Goal: Information Seeking & Learning: Learn about a topic

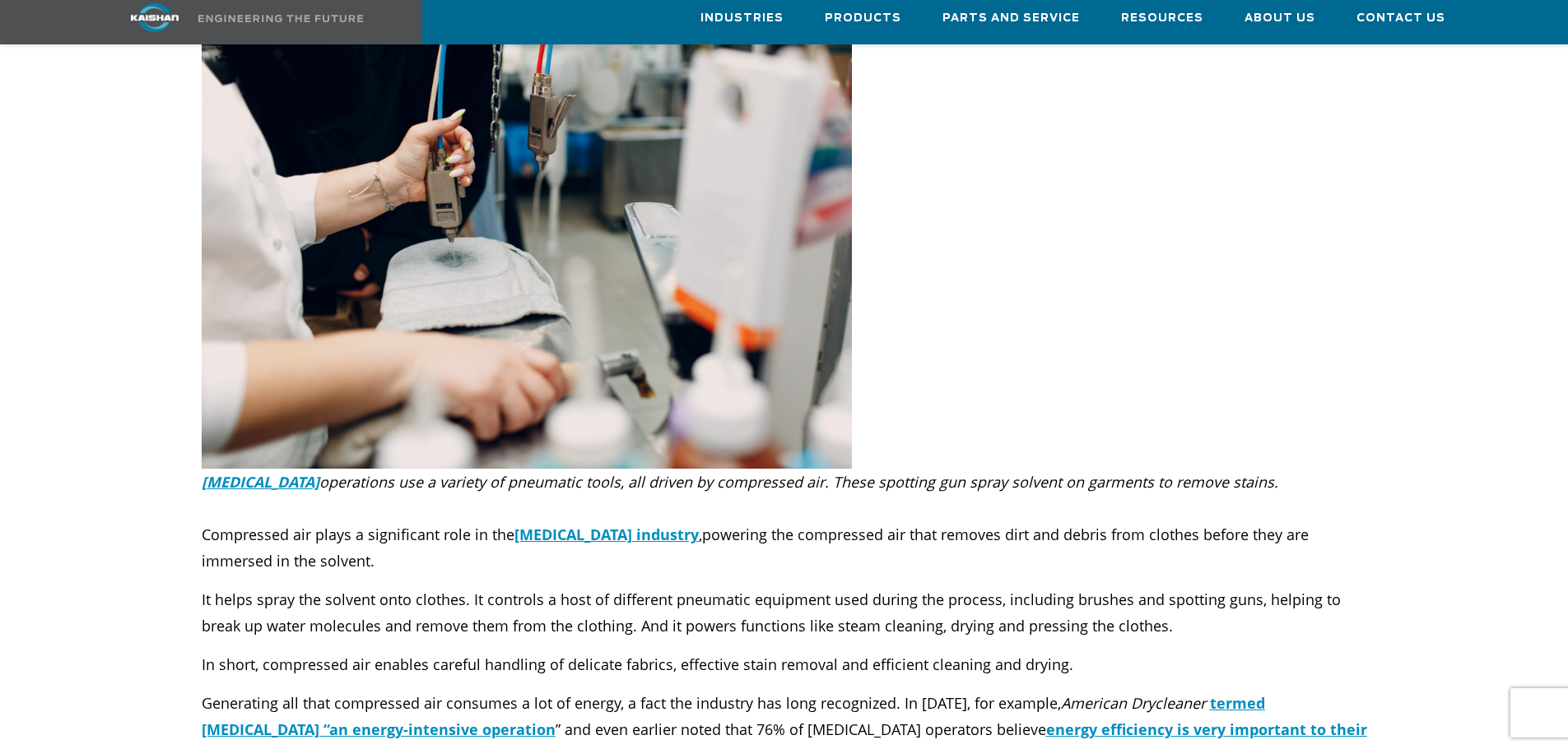
scroll to position [329, 0]
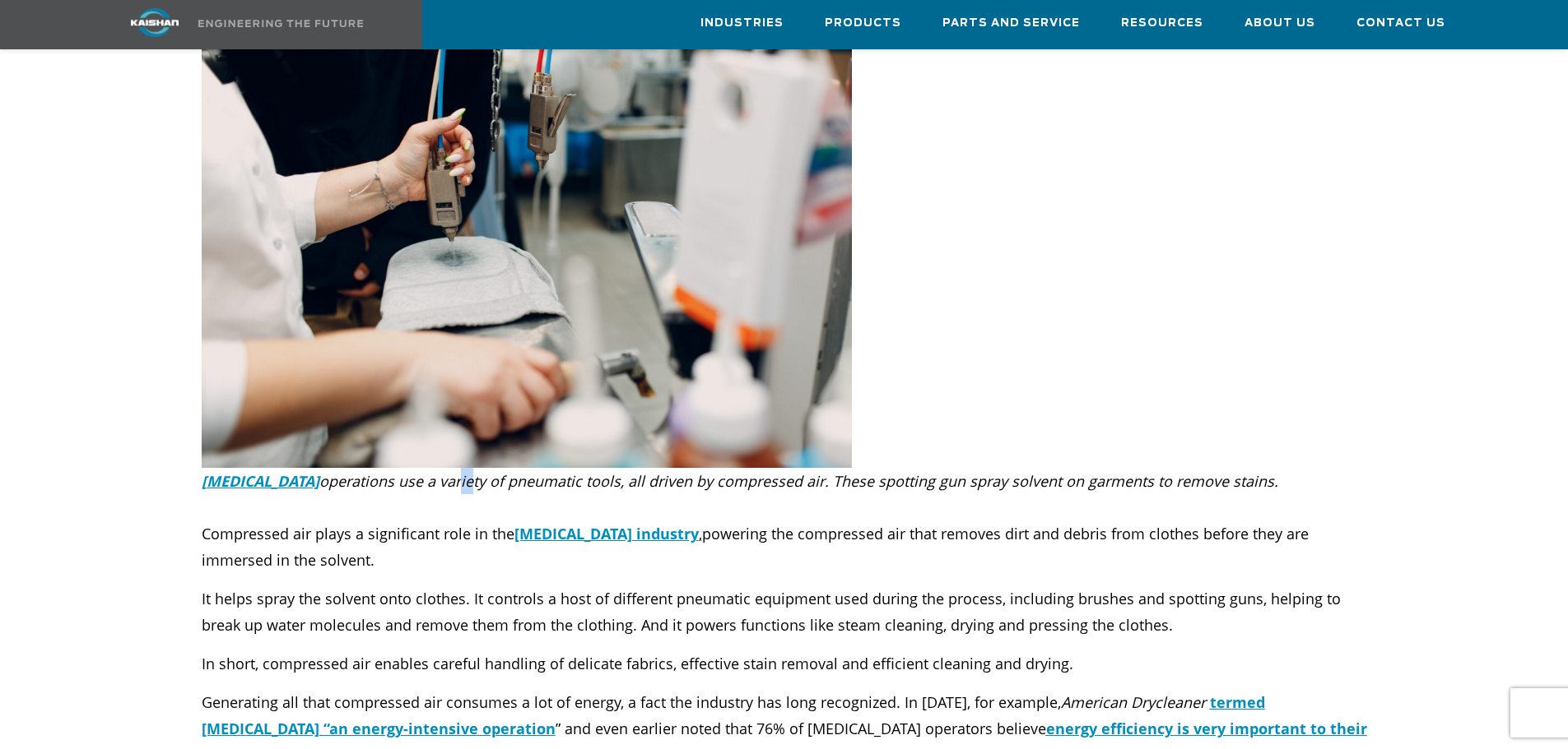
drag, startPoint x: 431, startPoint y: 456, endPoint x: 445, endPoint y: 453, distance: 14.3
click at [445, 471] on em "operations use a variety of pneumatic tools, all driven by compressed air. Thes…" at bounding box center [798, 481] width 959 height 20
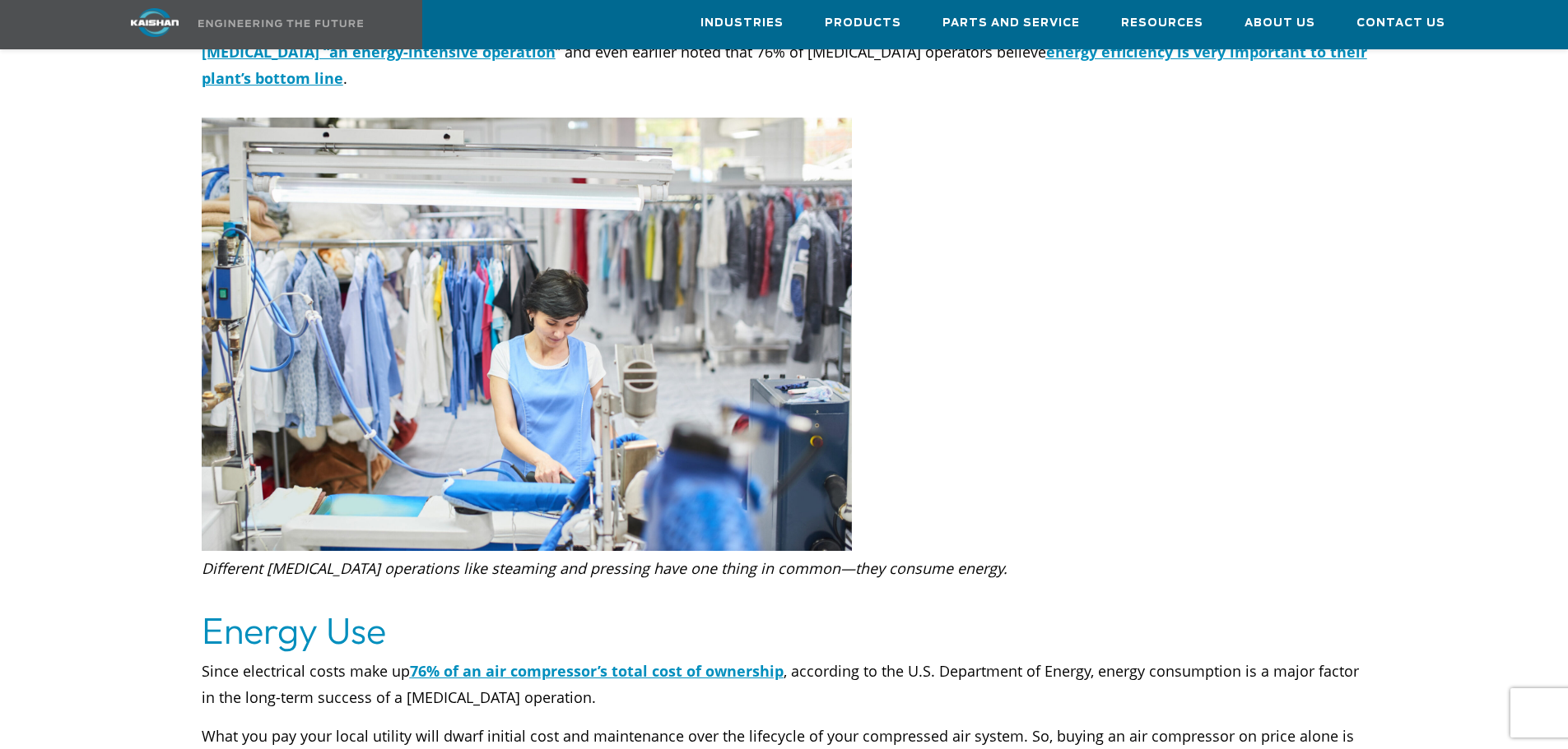
scroll to position [1070, 0]
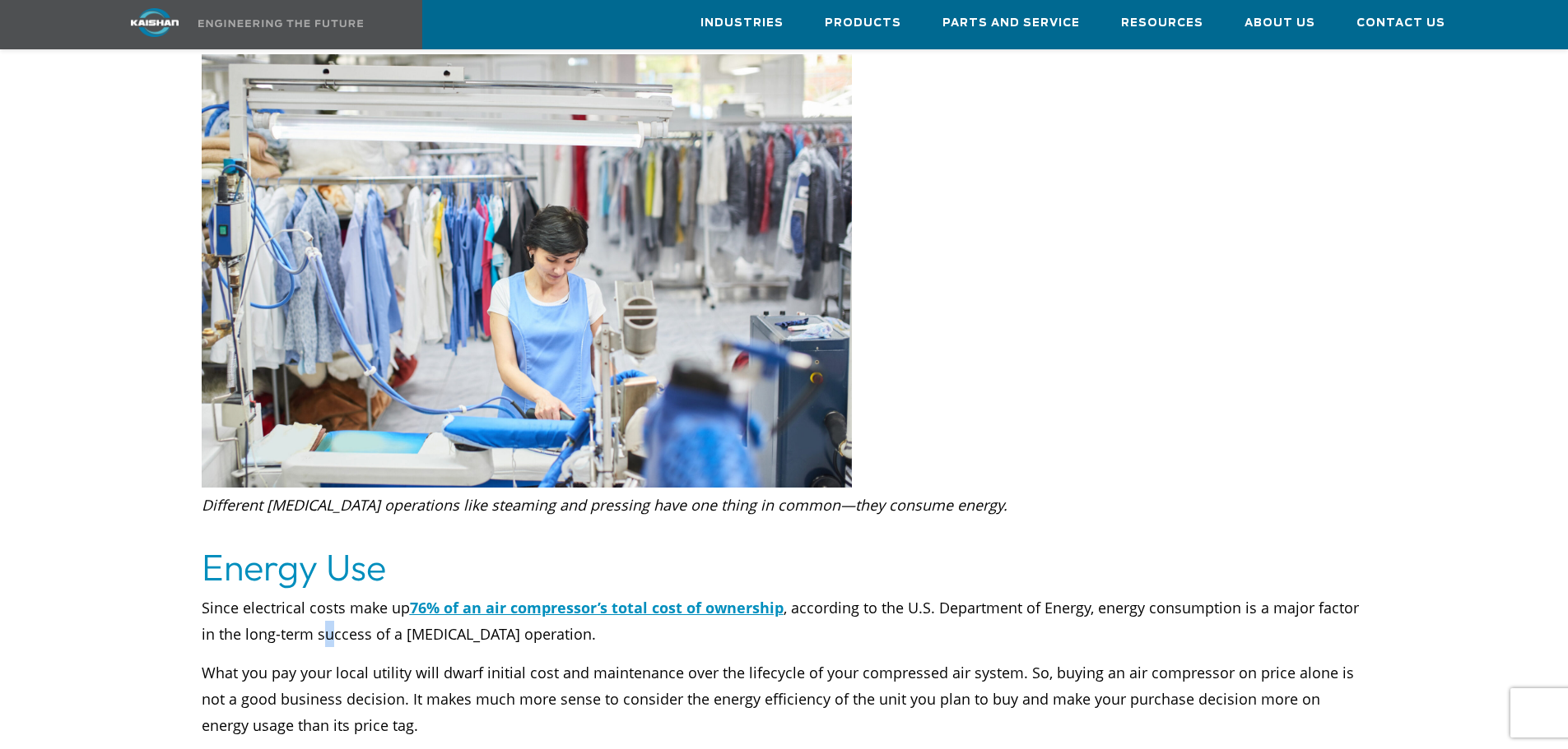
click at [328, 595] on p "Since electrical costs make up 76% of an air compressor’s total cost of ownersh…" at bounding box center [784, 621] width 1165 height 53
click at [489, 602] on div "Since electrical costs make up 76% of an air compressor’s total cost of ownersh…" at bounding box center [784, 680] width 1165 height 170
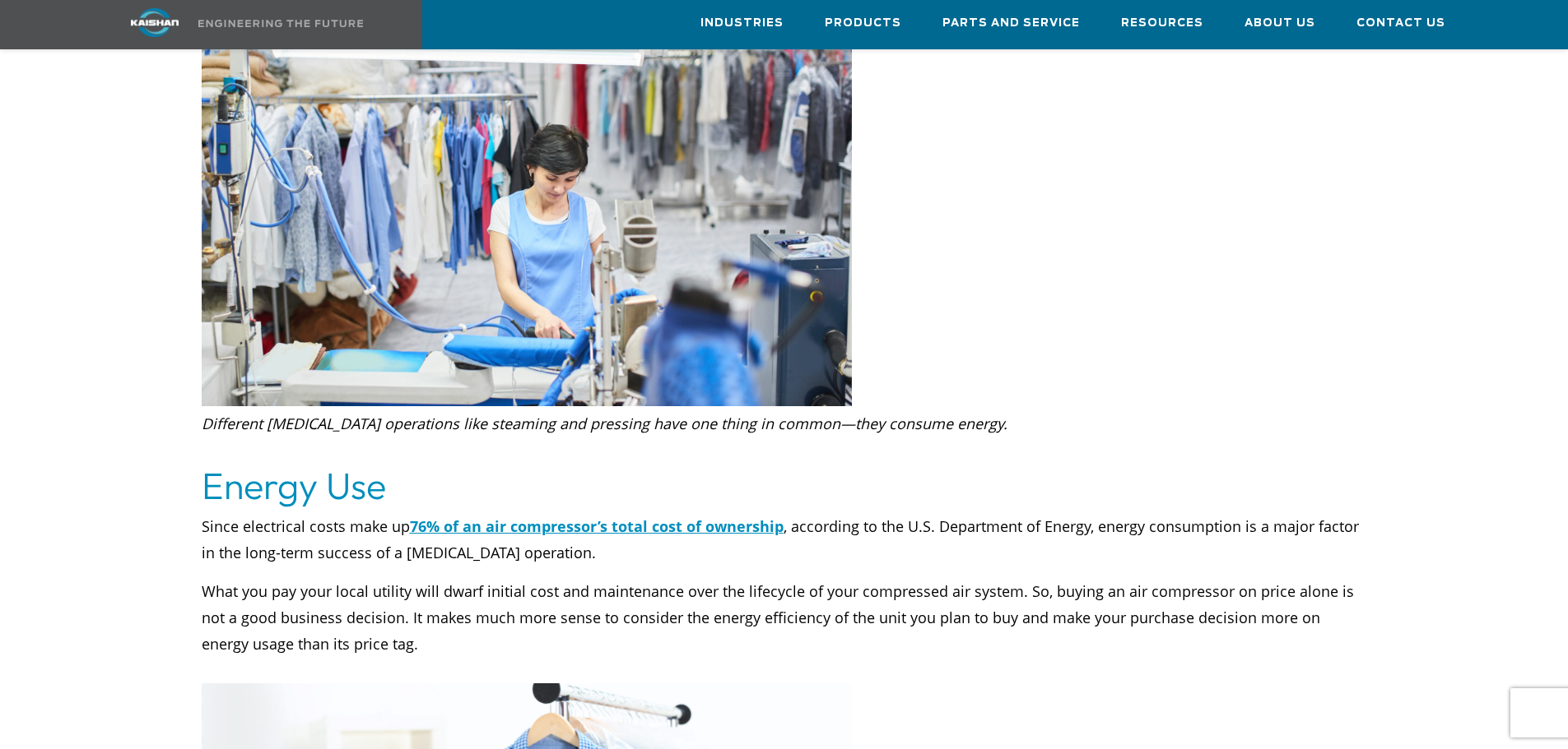
scroll to position [1152, 0]
drag, startPoint x: 353, startPoint y: 546, endPoint x: 415, endPoint y: 541, distance: 62.2
click at [415, 577] on p "What you pay your local utility will dwarf initial cost and maintenance over th…" at bounding box center [784, 629] width 1165 height 105
click at [842, 577] on p "What you pay your local utility will dwarf initial cost and maintenance over th…" at bounding box center [784, 629] width 1165 height 105
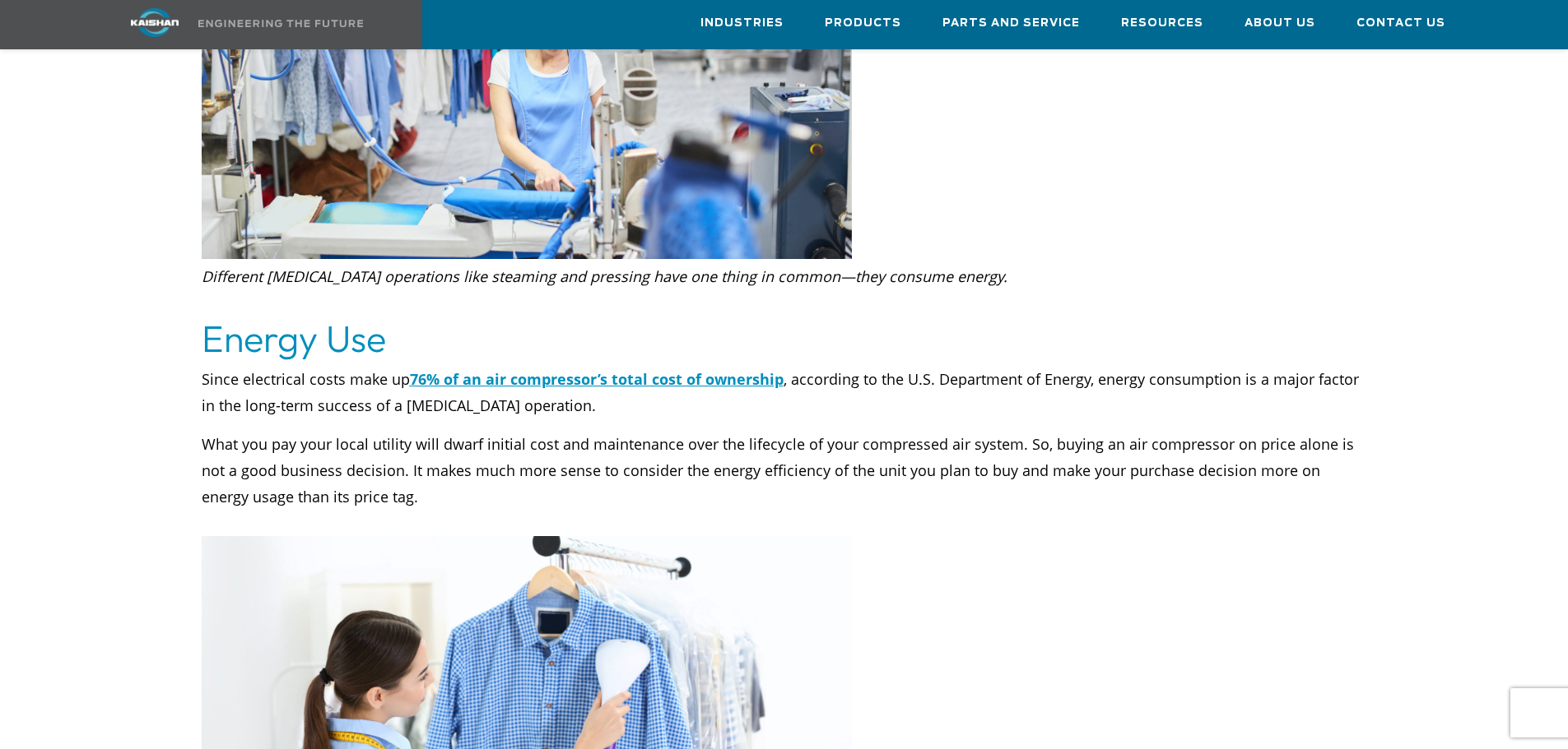
scroll to position [1481, 0]
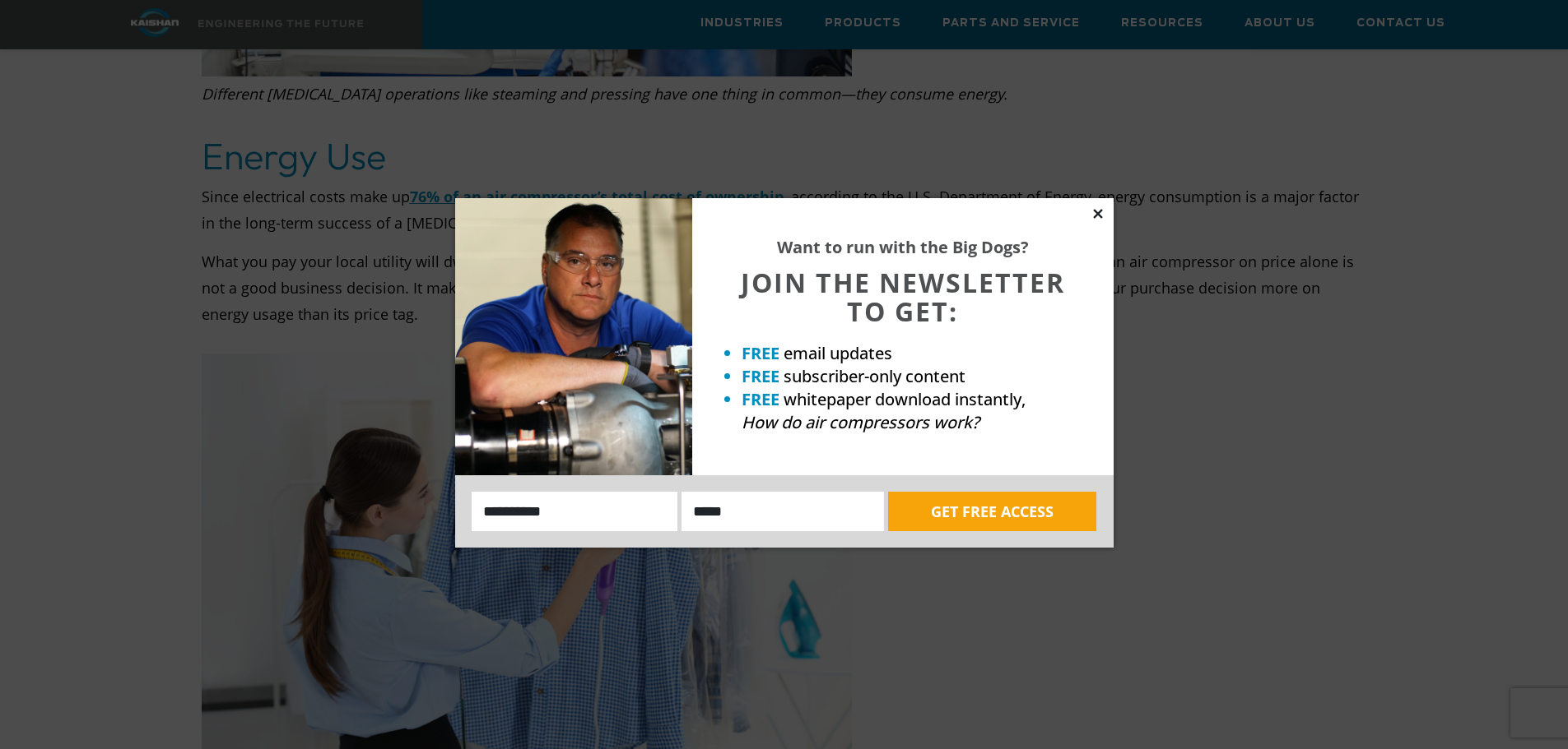
click at [1095, 213] on icon at bounding box center [1097, 214] width 15 height 15
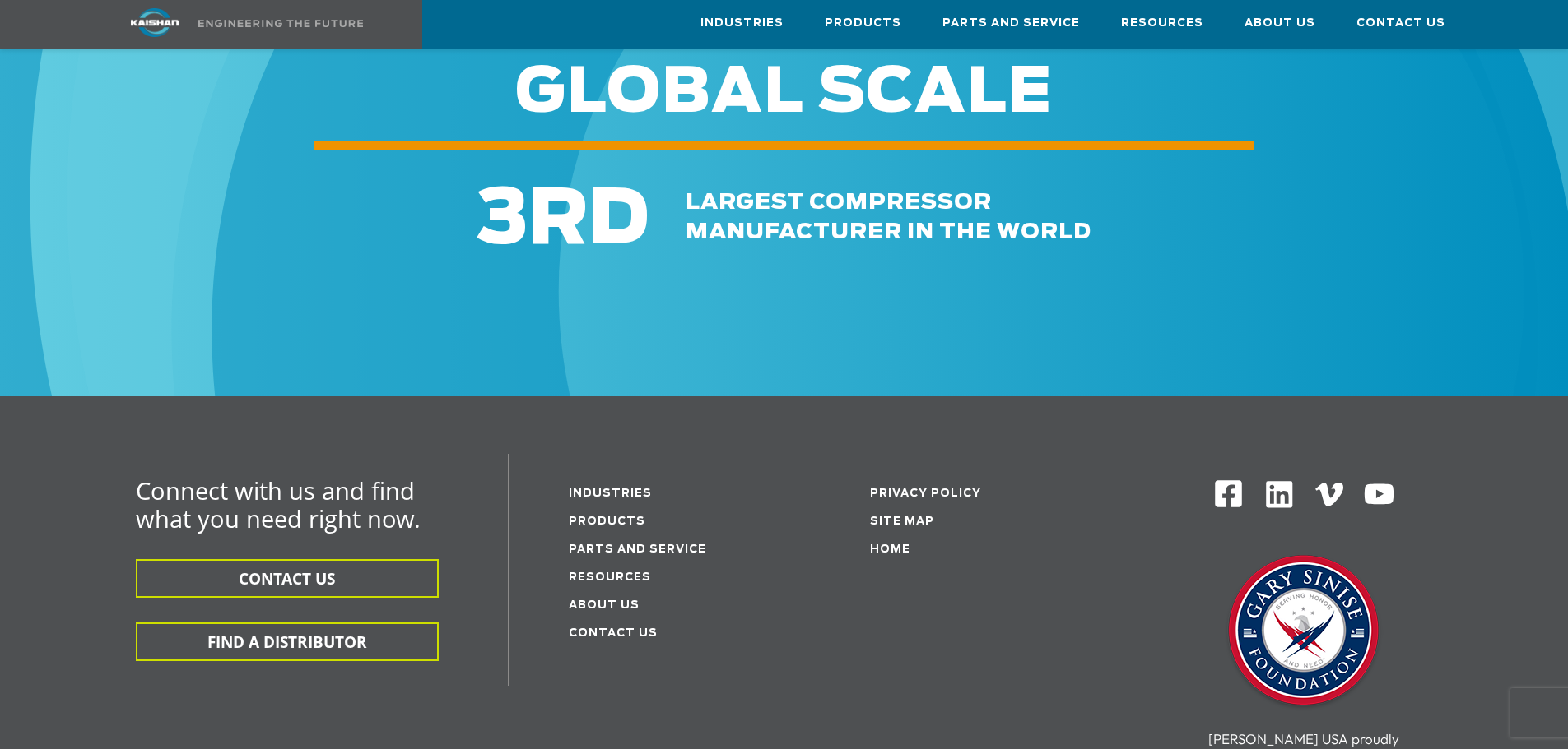
scroll to position [7074, 0]
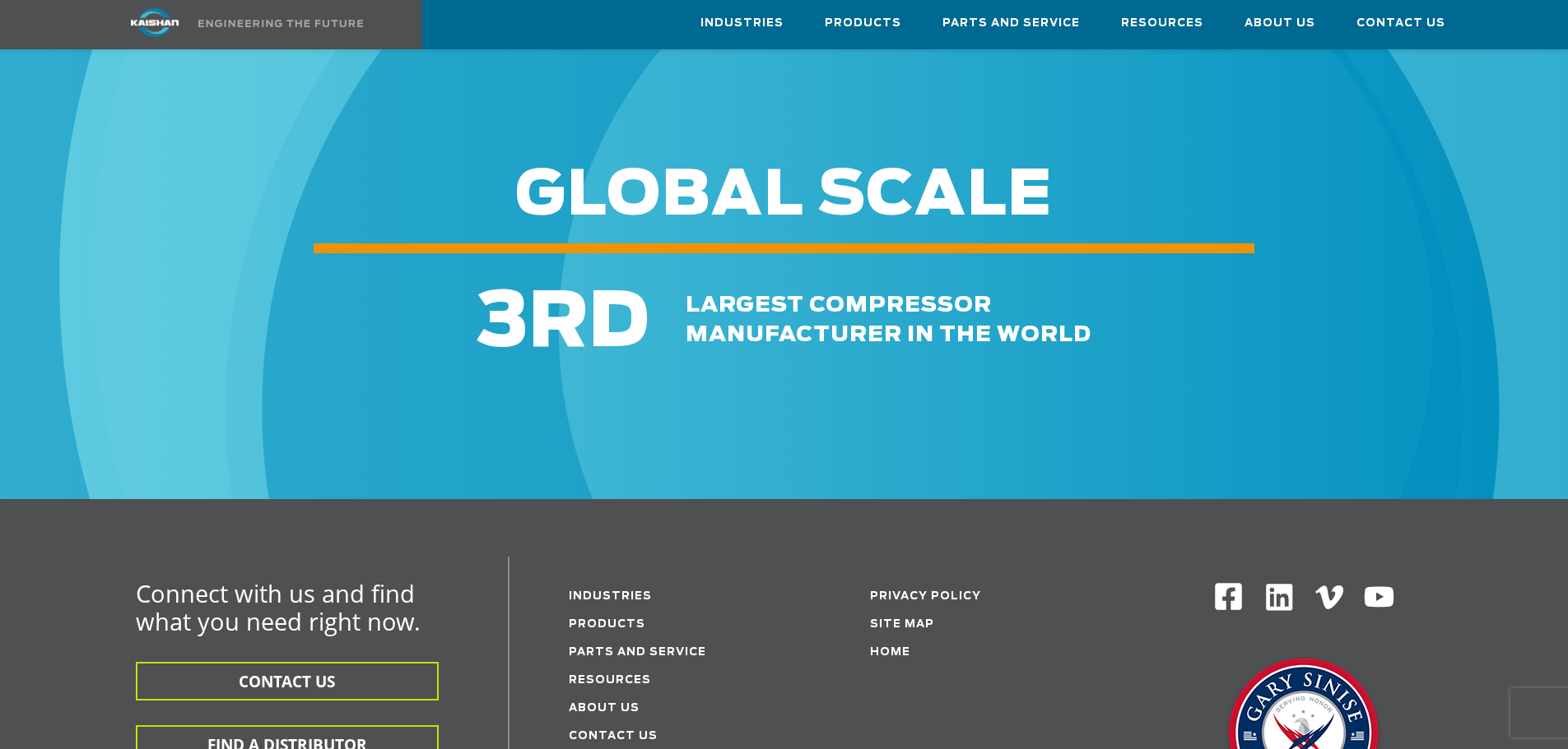
click at [243, 27] on img at bounding box center [281, 24] width 164 height 7
